Goal: Book appointment/travel/reservation

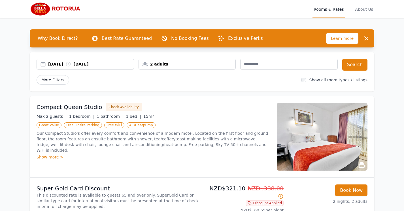
click at [61, 78] on span "More Filters" at bounding box center [53, 80] width 33 height 10
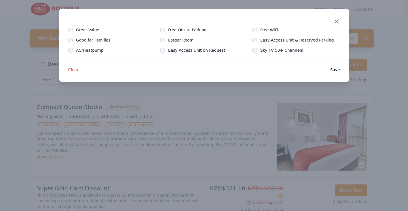
click at [335, 22] on icon "button" at bounding box center [336, 21] width 7 height 7
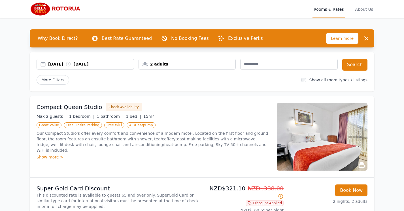
click at [175, 65] on div "2 adults" at bounding box center [187, 64] width 97 height 6
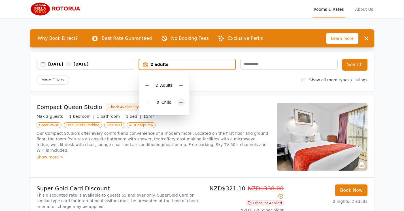
click at [181, 99] on div at bounding box center [181, 103] width 8 height 8
click at [207, 99] on div "Compact Queen Studio Check Availability Max 2 guests | 1 bedroom | 1 bathroom |…" at bounding box center [202, 137] width 344 height 82
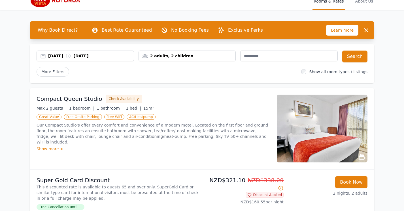
scroll to position [8, 0]
click at [353, 59] on button "Search" at bounding box center [354, 57] width 25 height 12
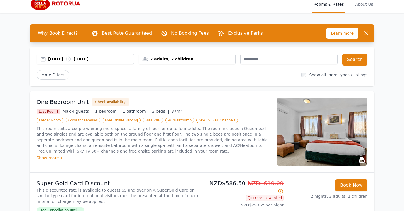
scroll to position [4, 0]
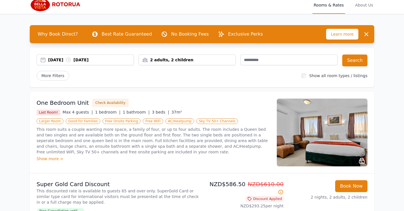
click at [315, 147] on img at bounding box center [322, 133] width 91 height 68
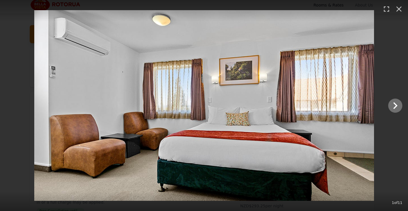
click at [392, 105] on icon "Show slide 2 of 11" at bounding box center [395, 106] width 14 height 14
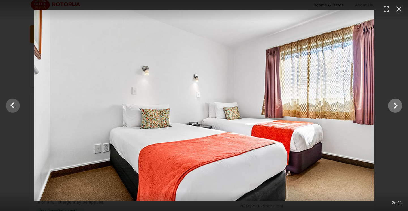
click at [392, 106] on icon "Show slide 3 of 11" at bounding box center [395, 106] width 14 height 14
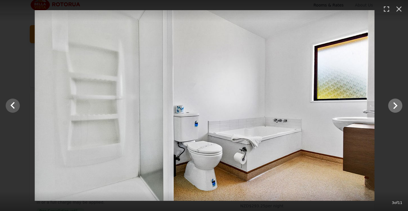
click at [392, 106] on icon "Show slide 4 of 11" at bounding box center [395, 106] width 14 height 14
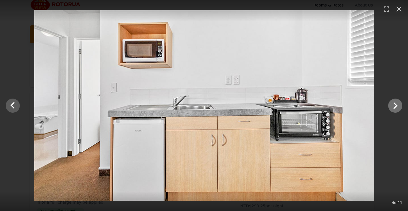
click at [392, 106] on icon "Show slide 5 of 11" at bounding box center [395, 106] width 14 height 14
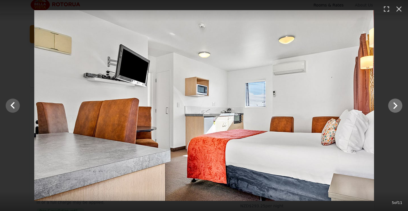
click at [392, 107] on icon "Show slide 6 of 11" at bounding box center [395, 106] width 14 height 14
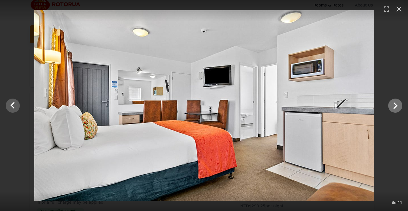
click at [392, 107] on icon "Show slide 7 of 11" at bounding box center [395, 106] width 14 height 14
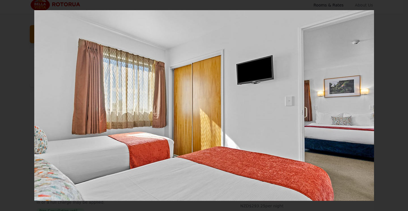
click at [392, 107] on icon "Show slide 8 of 11" at bounding box center [395, 106] width 14 height 14
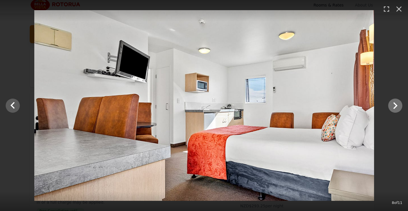
click at [392, 107] on icon "Show slide 9 of 11" at bounding box center [395, 106] width 14 height 14
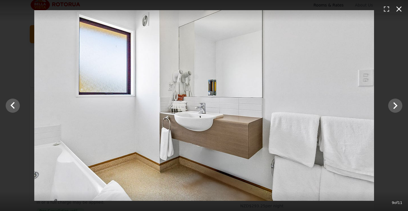
click at [397, 10] on icon "button" at bounding box center [398, 9] width 9 height 9
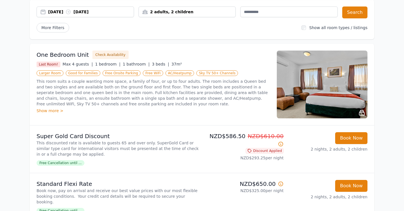
scroll to position [53, 0]
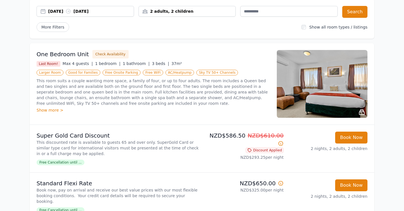
click at [55, 109] on div "Show more >" at bounding box center [153, 111] width 233 height 6
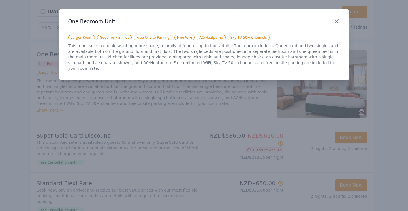
click at [337, 23] on icon "button" at bounding box center [336, 21] width 7 height 7
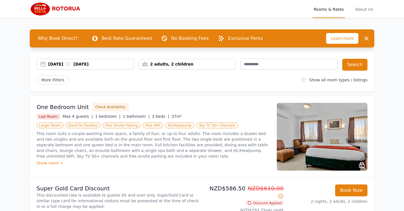
scroll to position [0, 0]
